Goal: Transaction & Acquisition: Book appointment/travel/reservation

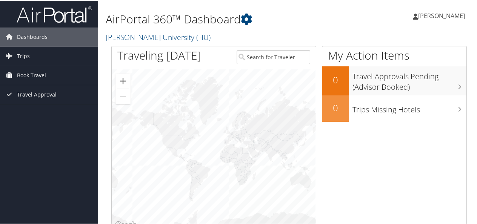
click at [33, 74] on span "Book Travel" at bounding box center [31, 74] width 29 height 19
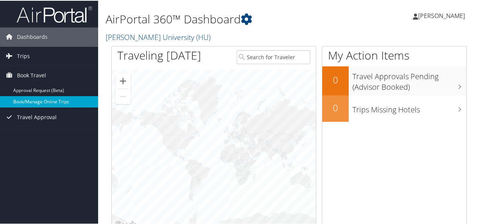
click at [38, 101] on link "Book/Manage Online Trips" at bounding box center [49, 100] width 98 height 11
